Goal: Navigation & Orientation: Find specific page/section

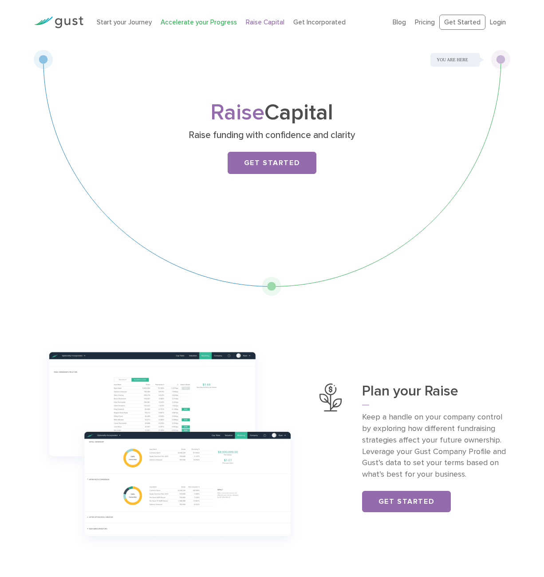
click at [172, 25] on link "Accelerate your Progress" at bounding box center [199, 22] width 76 height 8
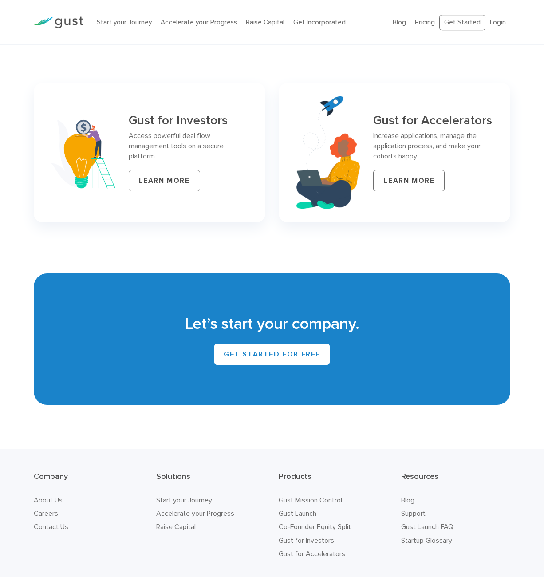
scroll to position [3810, 0]
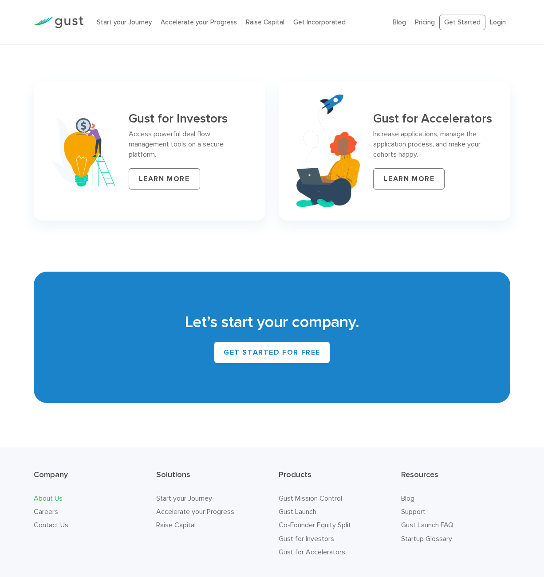
click at [39, 494] on link "About Us" at bounding box center [48, 498] width 29 height 8
